Goal: Check status: Check status

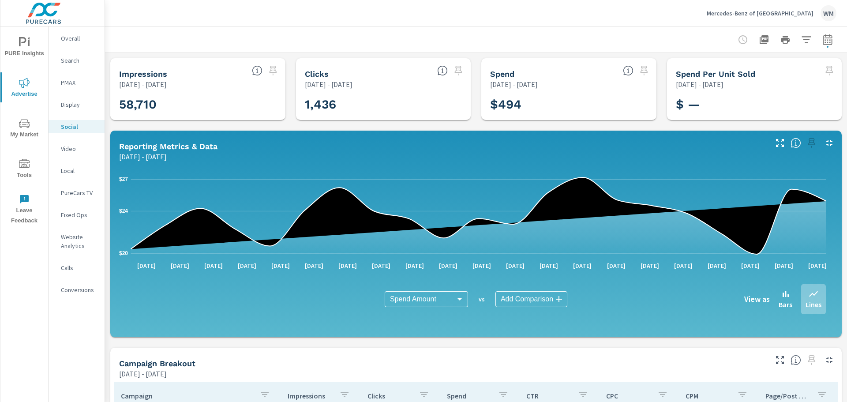
click at [72, 147] on p "Video" at bounding box center [79, 148] width 37 height 9
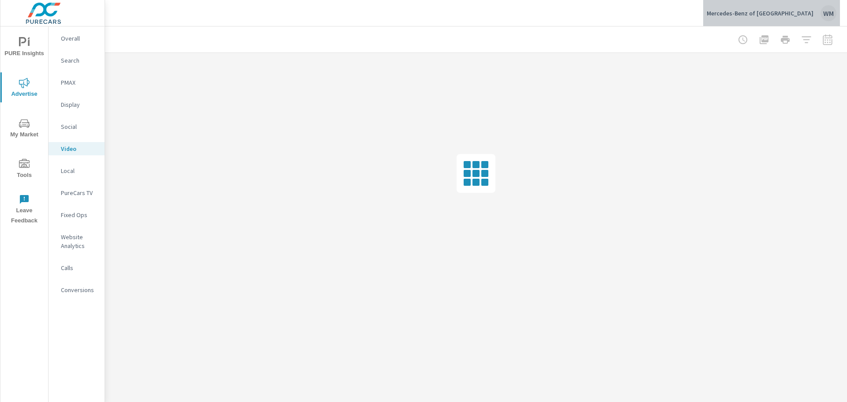
click at [792, 15] on p "Mercedes-Benz of Charlottesville" at bounding box center [760, 13] width 107 height 8
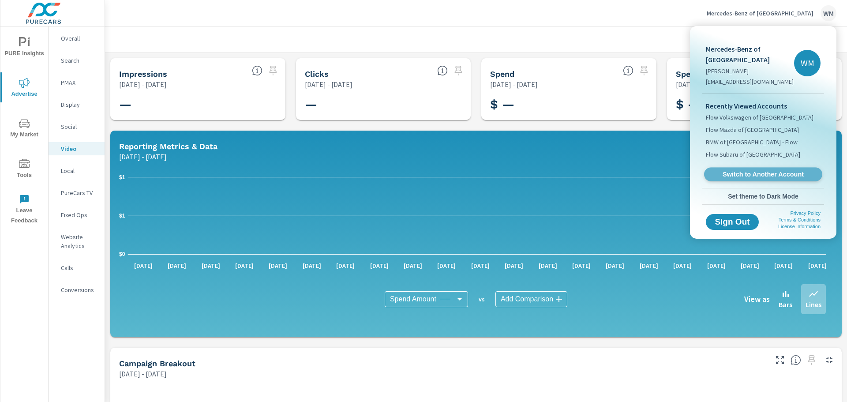
click at [769, 176] on span "Switch to Another Account" at bounding box center [763, 174] width 108 height 8
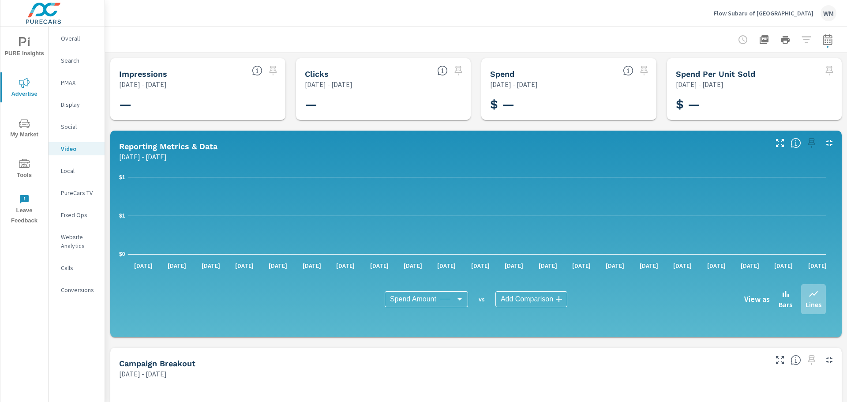
click at [825, 40] on icon "button" at bounding box center [827, 39] width 9 height 11
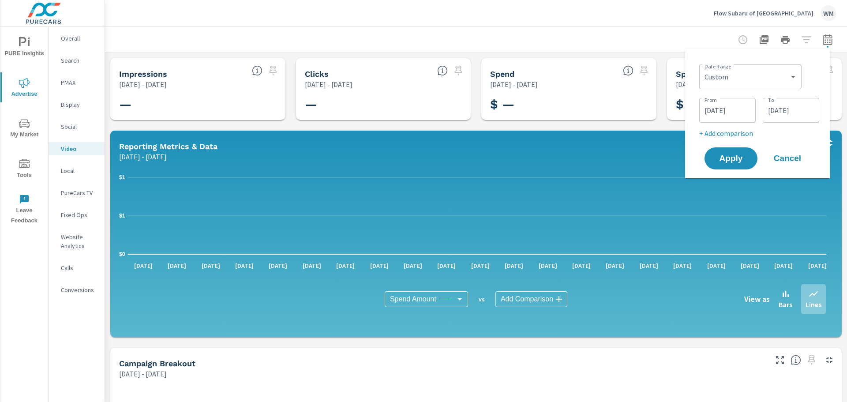
click at [792, 125] on div "Date Range Custom Yesterday Last week Last 7 days Last 14 days Last 30 days Las…" at bounding box center [759, 100] width 120 height 78
click at [792, 111] on input "04/21/2025" at bounding box center [790, 110] width 49 height 18
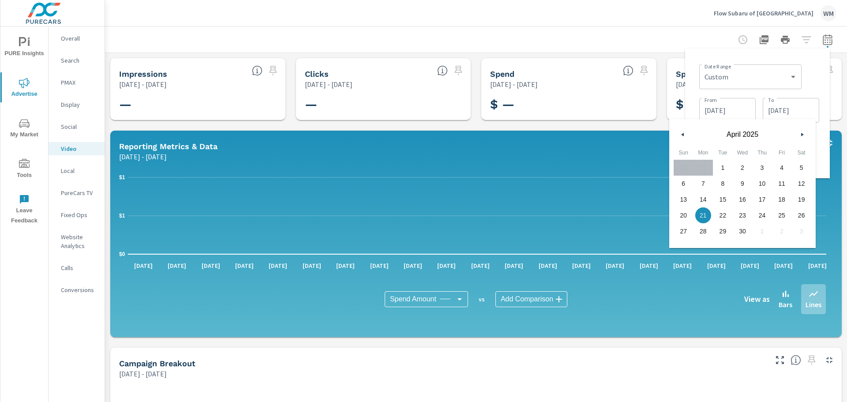
click at [803, 136] on button "button" at bounding box center [802, 134] width 11 height 11
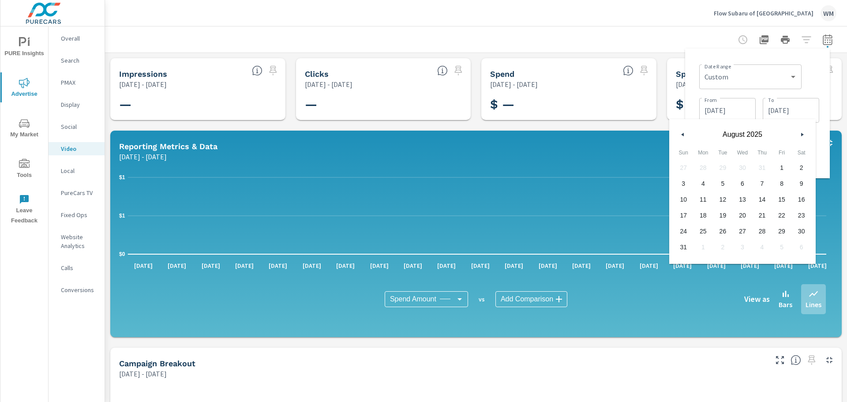
click at [803, 136] on button "button" at bounding box center [802, 134] width 11 height 11
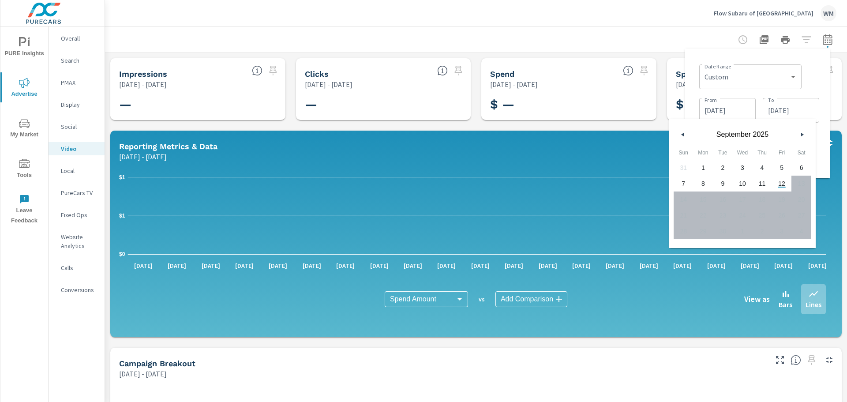
click at [779, 185] on span "12" at bounding box center [782, 183] width 20 height 11
type input "09/12/2025"
click at [722, 108] on input "04/01/2025" at bounding box center [727, 110] width 49 height 18
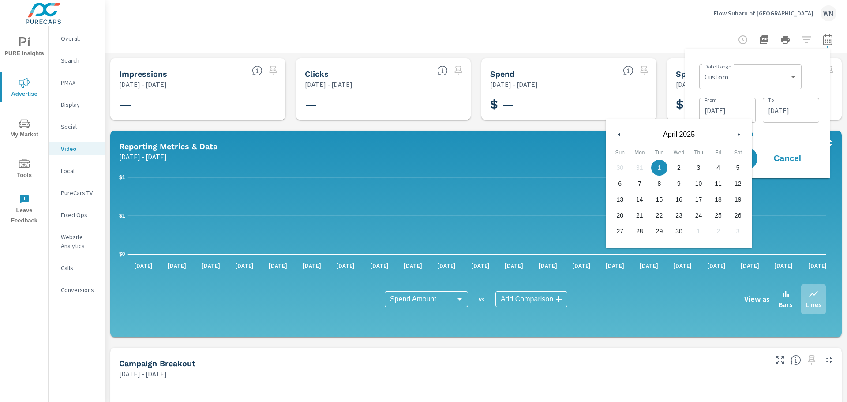
click at [734, 132] on button "button" at bounding box center [738, 134] width 11 height 11
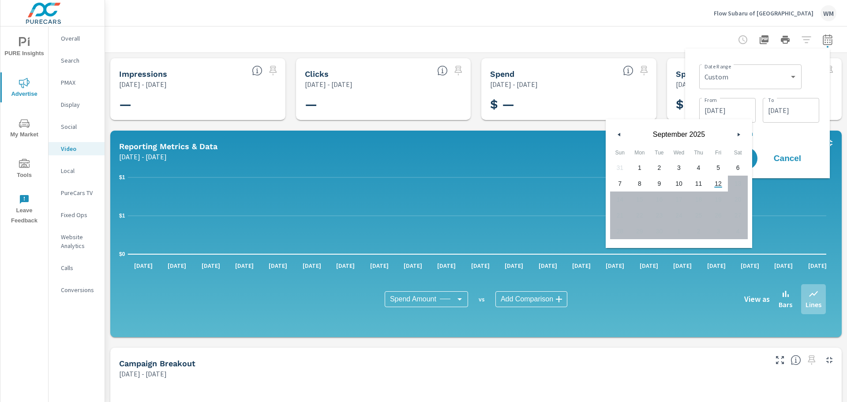
click at [635, 169] on span "1" at bounding box center [640, 167] width 20 height 11
type input "09/01/2025"
click at [816, 78] on div "Date Range Custom Yesterday Last week Last 7 days Last 14 days Last 30 days Las…" at bounding box center [759, 76] width 120 height 30
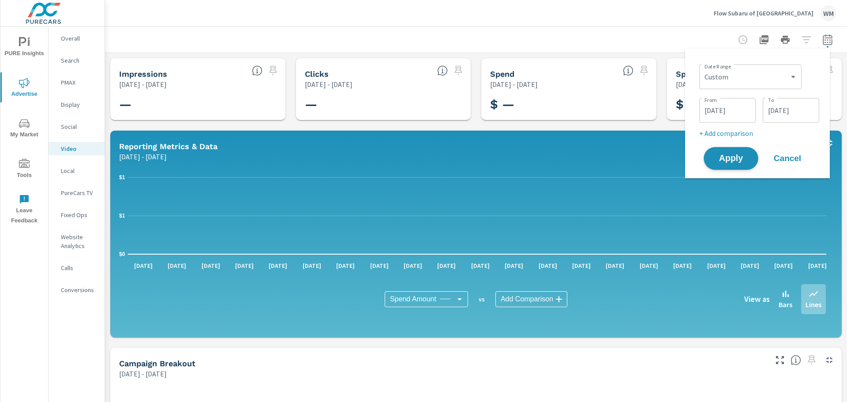
click at [721, 167] on button "Apply" at bounding box center [731, 158] width 55 height 23
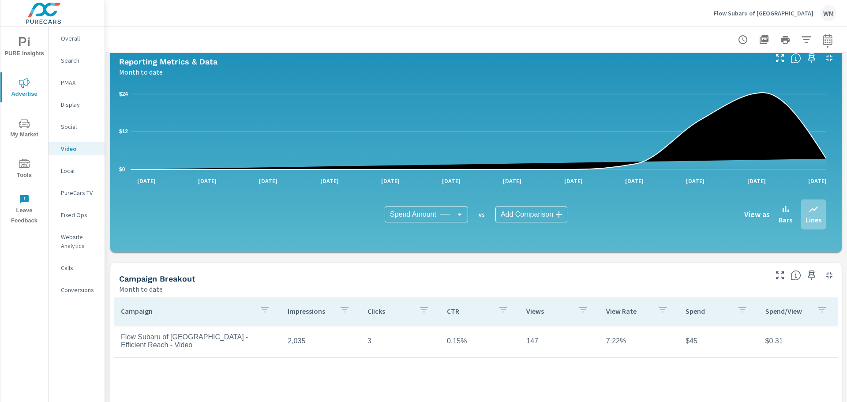
scroll to position [221, 0]
